Goal: Task Accomplishment & Management: Use online tool/utility

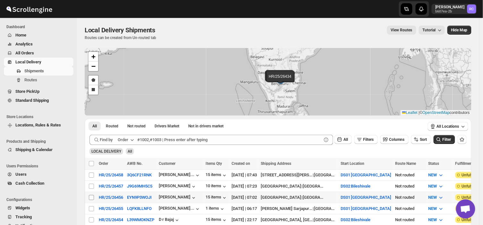
click at [90, 197] on input "Select shipment" at bounding box center [91, 197] width 5 height 5
checkbox input "true"
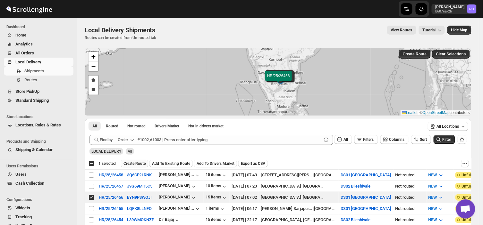
click at [137, 160] on button "Create Route" at bounding box center [134, 164] width 27 height 8
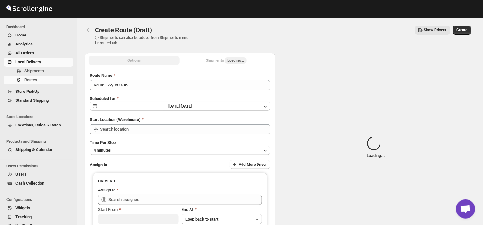
type input "DS01 [GEOGRAPHIC_DATA]"
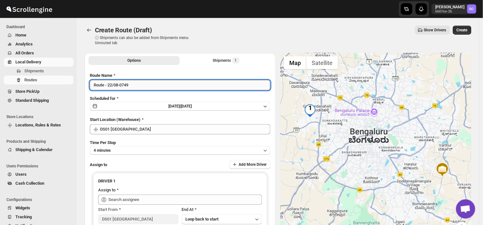
click at [132, 85] on input "Route - 22/08-0749" at bounding box center [180, 85] width 180 height 10
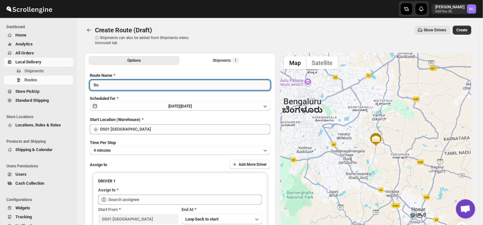
type input "R"
type input "Order no 26456"
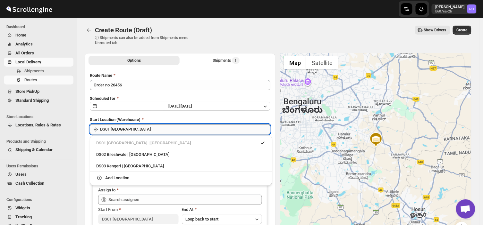
click at [153, 128] on input "DS01 [GEOGRAPHIC_DATA]" at bounding box center [185, 129] width 170 height 10
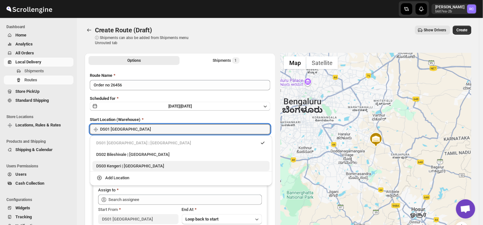
click at [106, 165] on div "DS03 Kengeri | [GEOGRAPHIC_DATA]" at bounding box center [181, 166] width 170 height 6
type input "DS03 Kengeri"
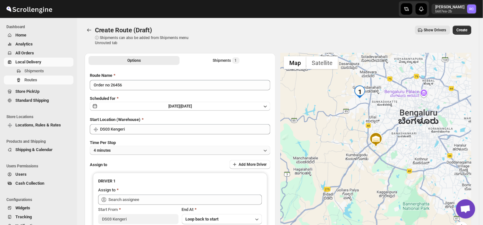
click at [120, 151] on button "4 minutes" at bounding box center [180, 150] width 180 height 9
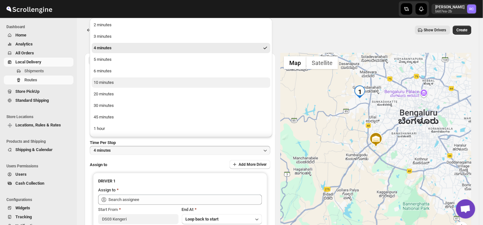
click at [110, 82] on div "10 minutes" at bounding box center [104, 83] width 20 height 6
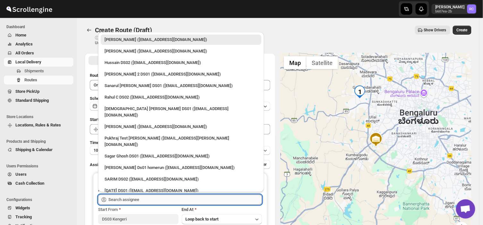
click at [139, 198] on input "text" at bounding box center [185, 200] width 154 height 10
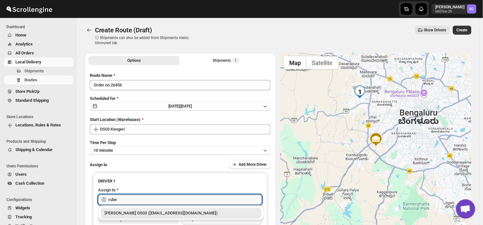
click at [140, 211] on div "[PERSON_NAME] DS03 ([EMAIL_ADDRESS][DOMAIN_NAME])" at bounding box center [181, 213] width 153 height 6
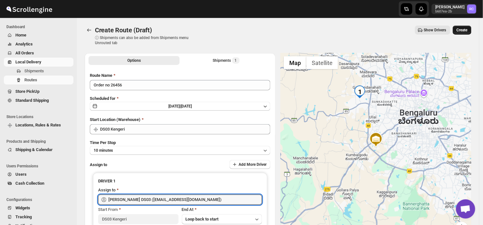
type input "[PERSON_NAME] DS03 ([EMAIL_ADDRESS][DOMAIN_NAME])"
click at [467, 29] on span "Create" at bounding box center [462, 30] width 11 height 5
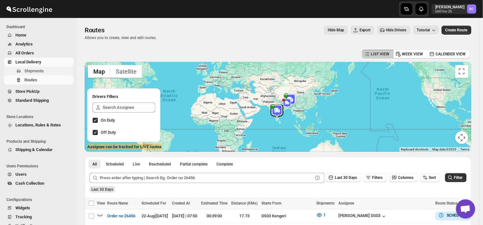
click at [50, 71] on span "Shipments" at bounding box center [48, 71] width 48 height 6
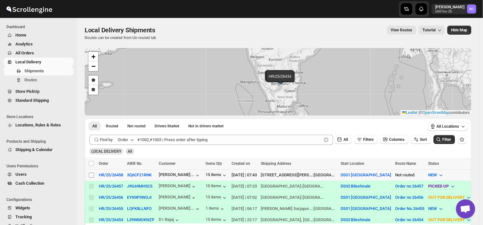
click at [91, 175] on input "Select shipment" at bounding box center [91, 175] width 5 height 5
checkbox input "true"
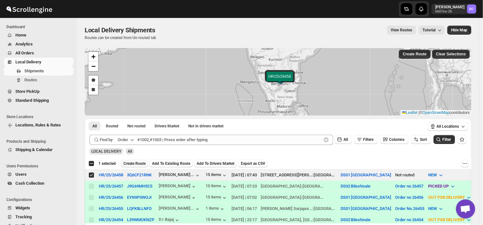
click at [136, 162] on span "Create Route" at bounding box center [134, 163] width 22 height 5
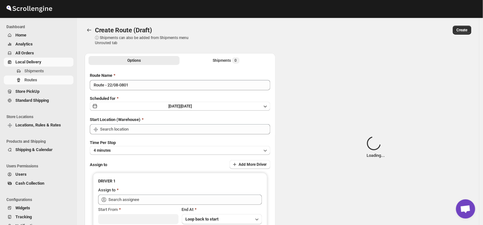
type input "DS01 [GEOGRAPHIC_DATA]"
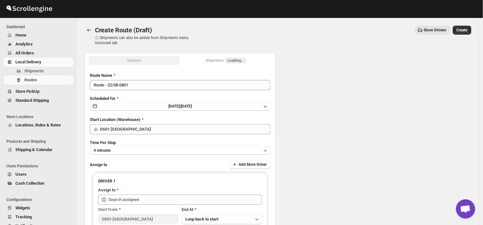
type input "DS01 [GEOGRAPHIC_DATA]"
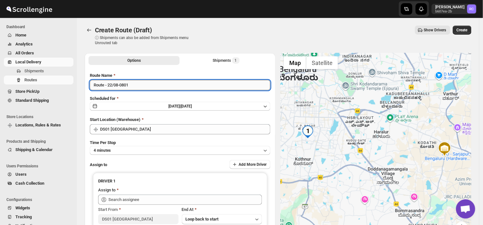
click at [131, 82] on input "Route - 22/08-0801" at bounding box center [180, 85] width 180 height 10
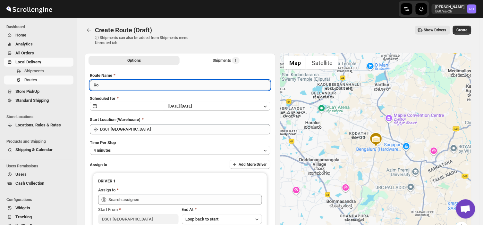
type input "R"
type input "Order no 26458"
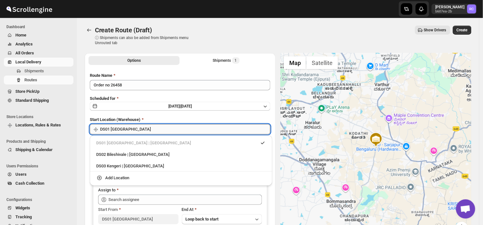
click at [132, 129] on input "DS01 [GEOGRAPHIC_DATA]" at bounding box center [185, 129] width 170 height 10
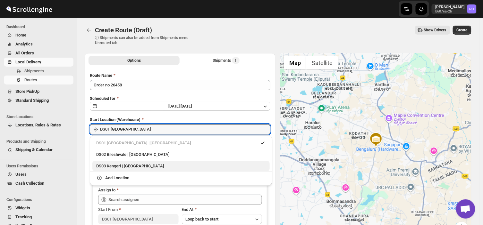
click at [107, 168] on div "DS03 Kengeri | [GEOGRAPHIC_DATA]" at bounding box center [181, 166] width 170 height 6
type input "DS03 Kengeri"
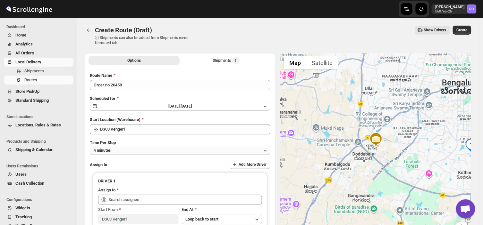
click at [117, 149] on button "4 minutes" at bounding box center [180, 150] width 180 height 9
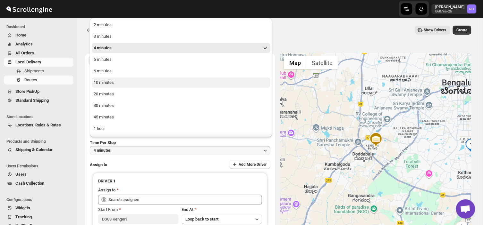
click at [114, 81] on button "10 minutes" at bounding box center [181, 83] width 179 height 10
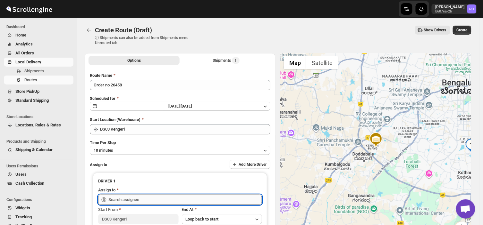
click at [142, 200] on input "text" at bounding box center [185, 200] width 154 height 10
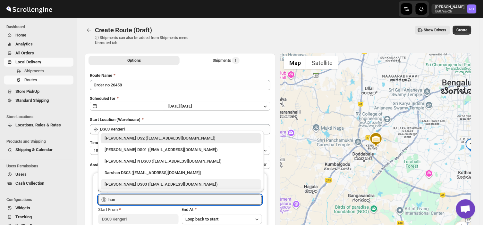
click at [136, 183] on div "[PERSON_NAME] DS03 ([EMAIL_ADDRESS][DOMAIN_NAME])" at bounding box center [181, 184] width 153 height 6
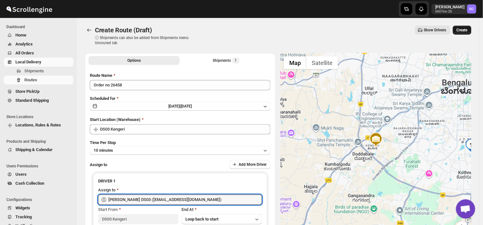
type input "[PERSON_NAME] DS03 ([EMAIL_ADDRESS][DOMAIN_NAME])"
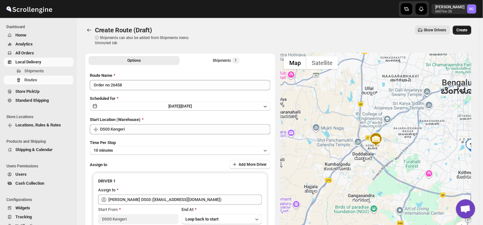
click at [466, 29] on span "Create" at bounding box center [462, 30] width 11 height 5
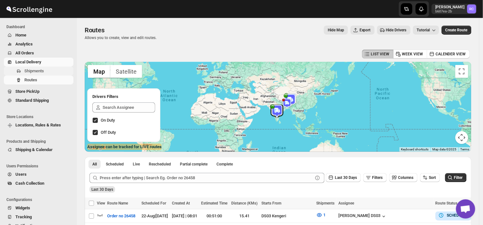
click at [47, 70] on span "Shipments" at bounding box center [48, 71] width 48 height 6
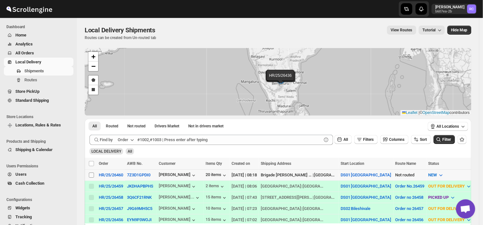
click at [90, 175] on input "Select shipment" at bounding box center [91, 175] width 5 height 5
checkbox input "true"
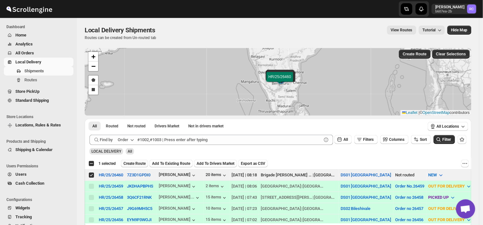
click at [132, 164] on span "Create Route" at bounding box center [134, 163] width 22 height 5
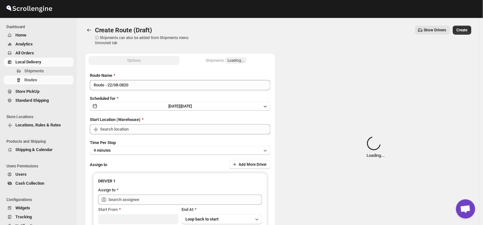
type input "DS01 [GEOGRAPHIC_DATA]"
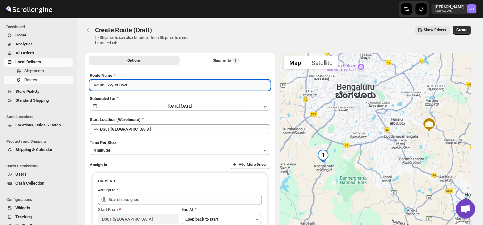
click at [135, 85] on input "Route - 22/08-0820" at bounding box center [180, 85] width 180 height 10
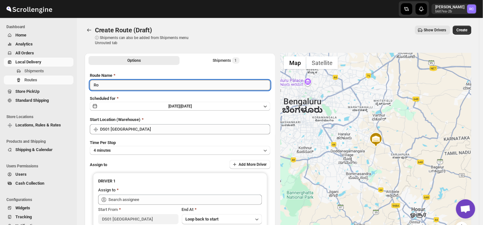
type input "R"
type input "Order no 26460"
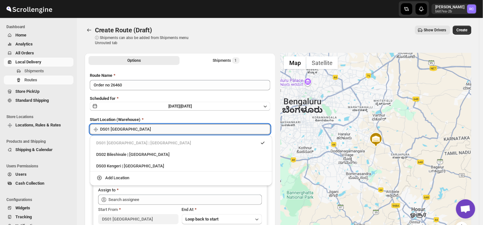
click at [128, 129] on input "DS01 [GEOGRAPHIC_DATA]" at bounding box center [185, 129] width 170 height 10
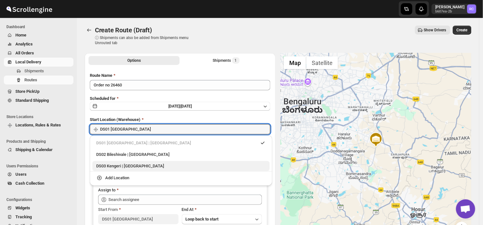
click at [112, 165] on div "DS03 Kengeri | [GEOGRAPHIC_DATA]" at bounding box center [181, 166] width 170 height 6
type input "DS03 Kengeri"
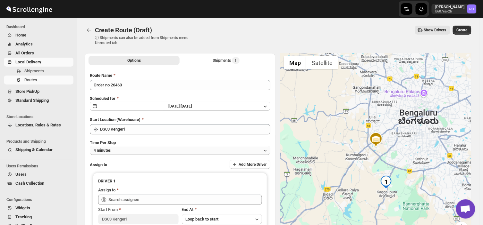
click at [121, 149] on button "4 minutes" at bounding box center [180, 150] width 180 height 9
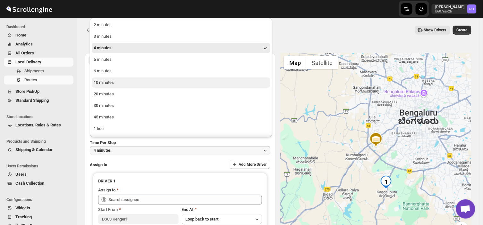
click at [111, 84] on div "10 minutes" at bounding box center [104, 83] width 20 height 6
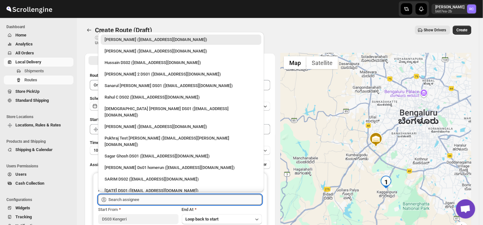
click at [142, 200] on input "text" at bounding box center [185, 200] width 154 height 10
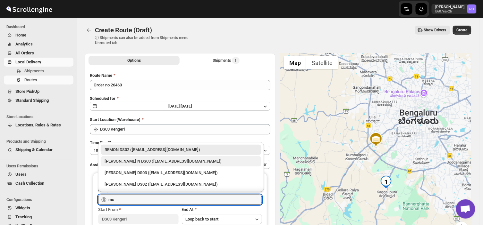
click at [153, 161] on div "[PERSON_NAME] N DS03 ([EMAIL_ADDRESS][DOMAIN_NAME])" at bounding box center [181, 161] width 153 height 6
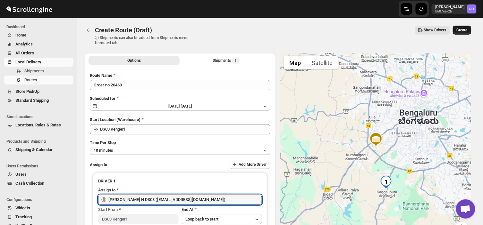
type input "[PERSON_NAME] N DS03 ([EMAIL_ADDRESS][DOMAIN_NAME])"
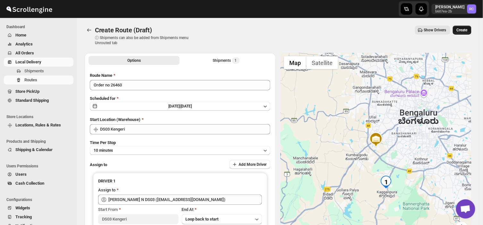
click at [466, 30] on span "Create" at bounding box center [462, 30] width 11 height 5
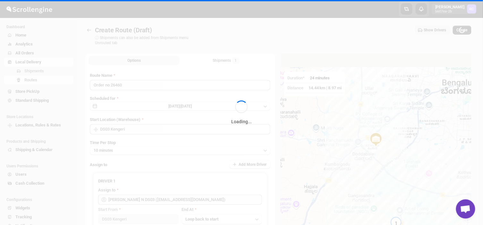
click at [466, 30] on div "Loading..." at bounding box center [241, 112] width 483 height 225
